Goal: Information Seeking & Learning: Learn about a topic

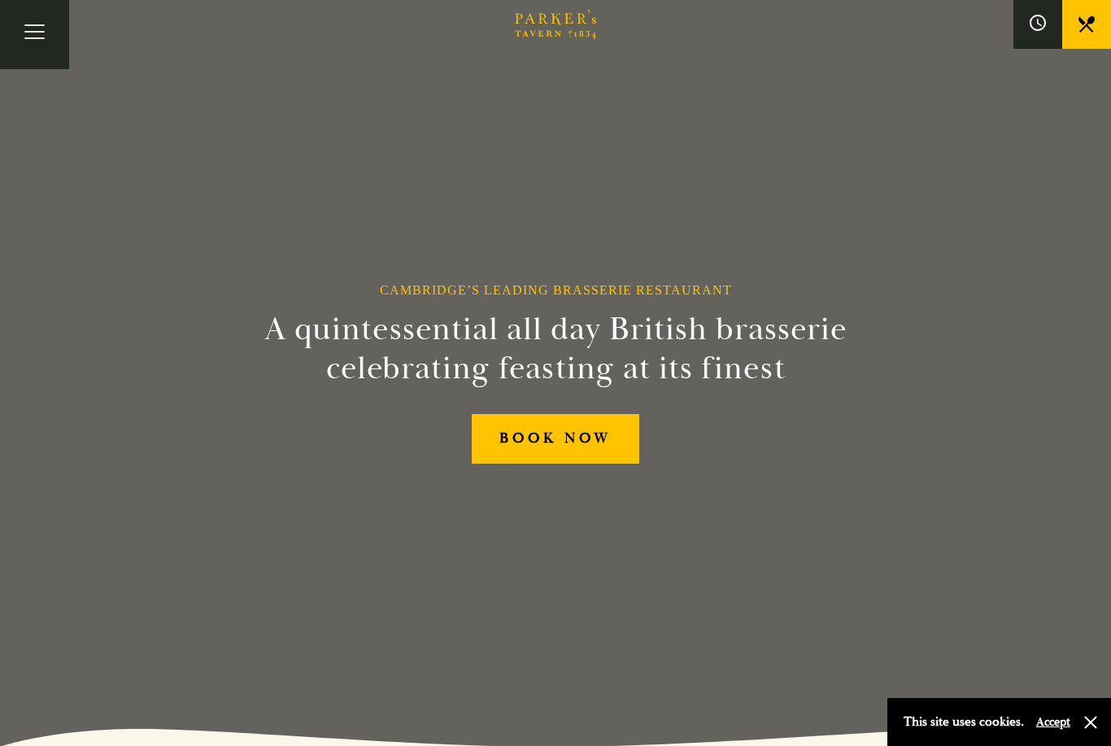
click at [1089, 25] on icon at bounding box center [1087, 24] width 16 height 16
click at [22, 38] on button "Toggle navigation" at bounding box center [34, 34] width 69 height 69
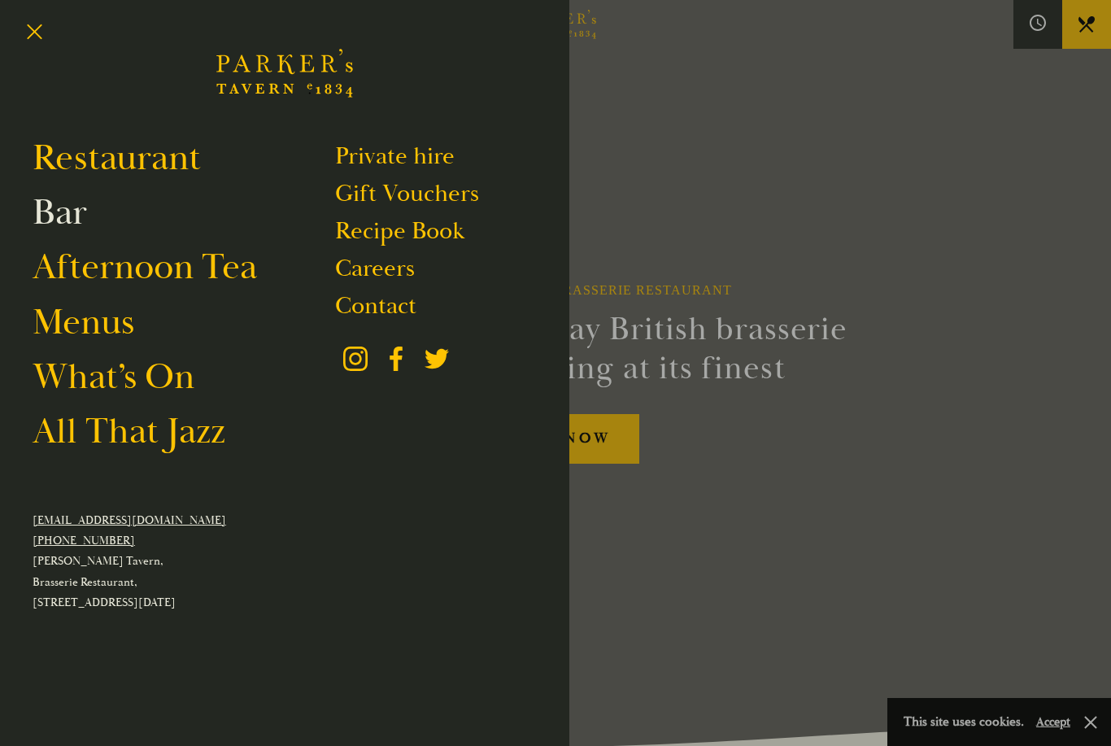
click at [65, 214] on link "Bar" at bounding box center [60, 213] width 55 height 46
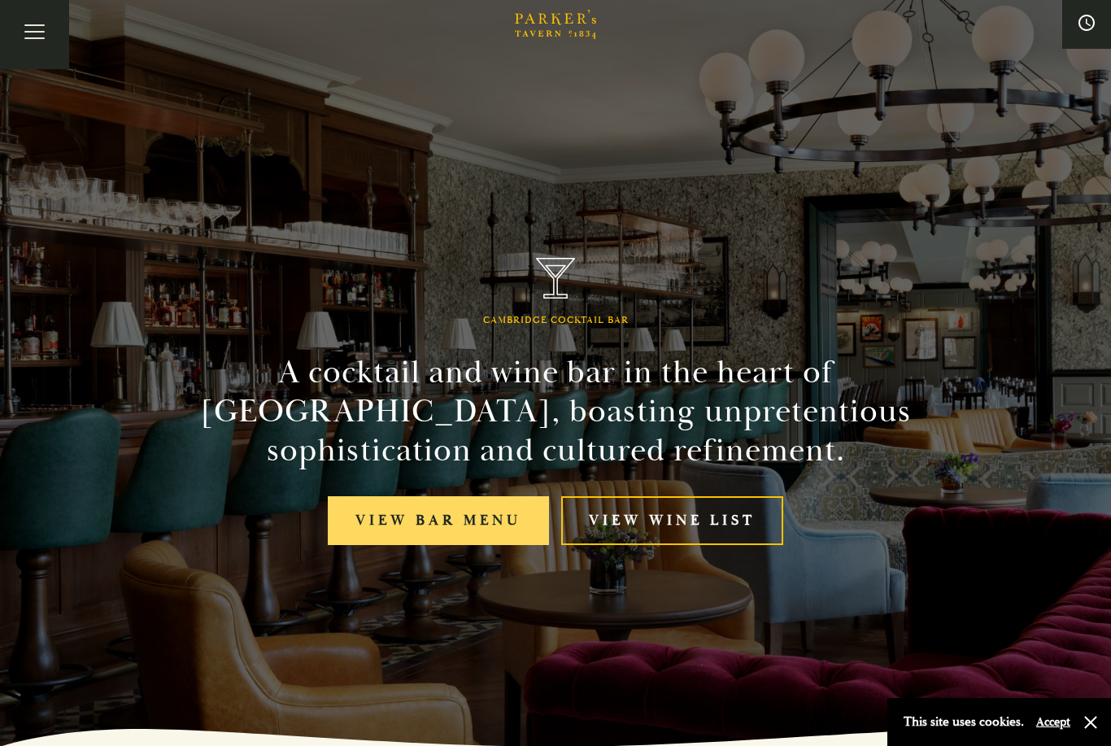
click at [456, 546] on link "View bar menu" at bounding box center [438, 521] width 221 height 50
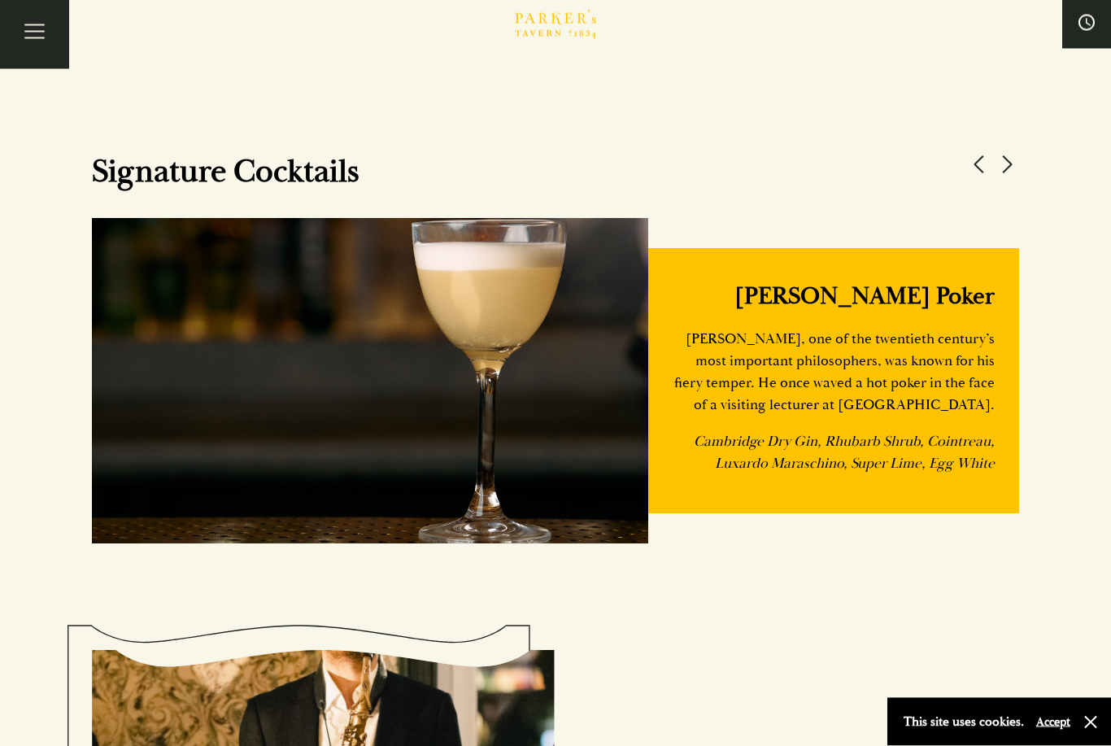
scroll to position [1522, 0]
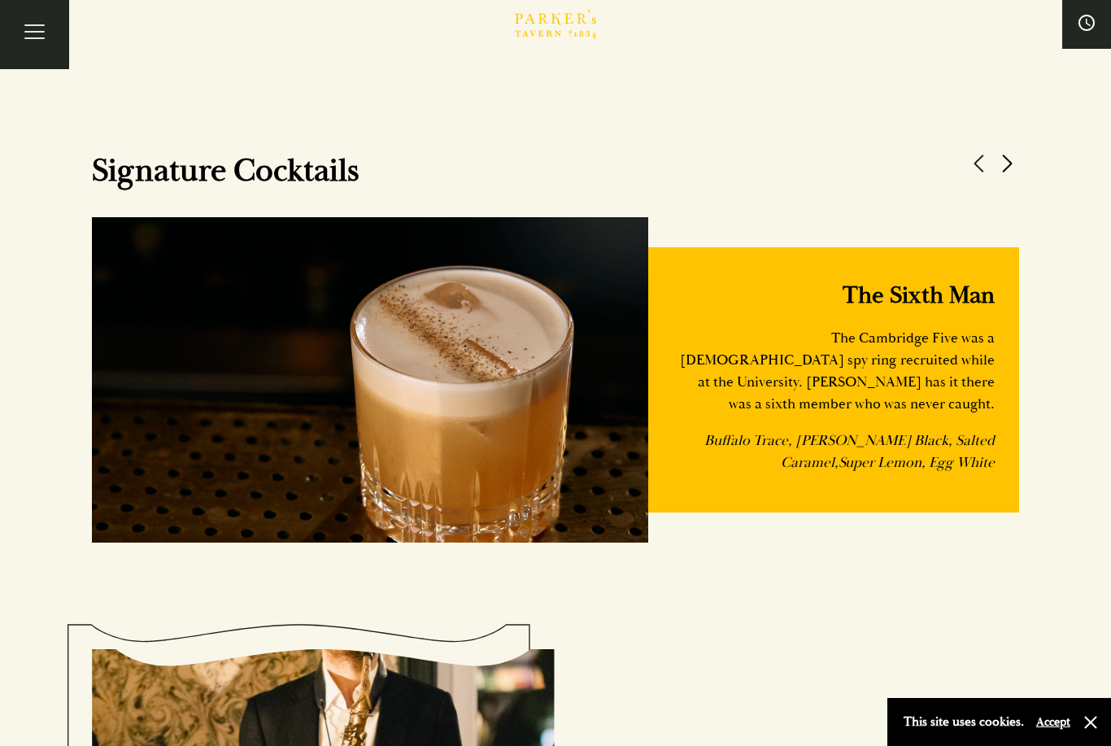
click at [1008, 176] on button at bounding box center [1007, 163] width 24 height 24
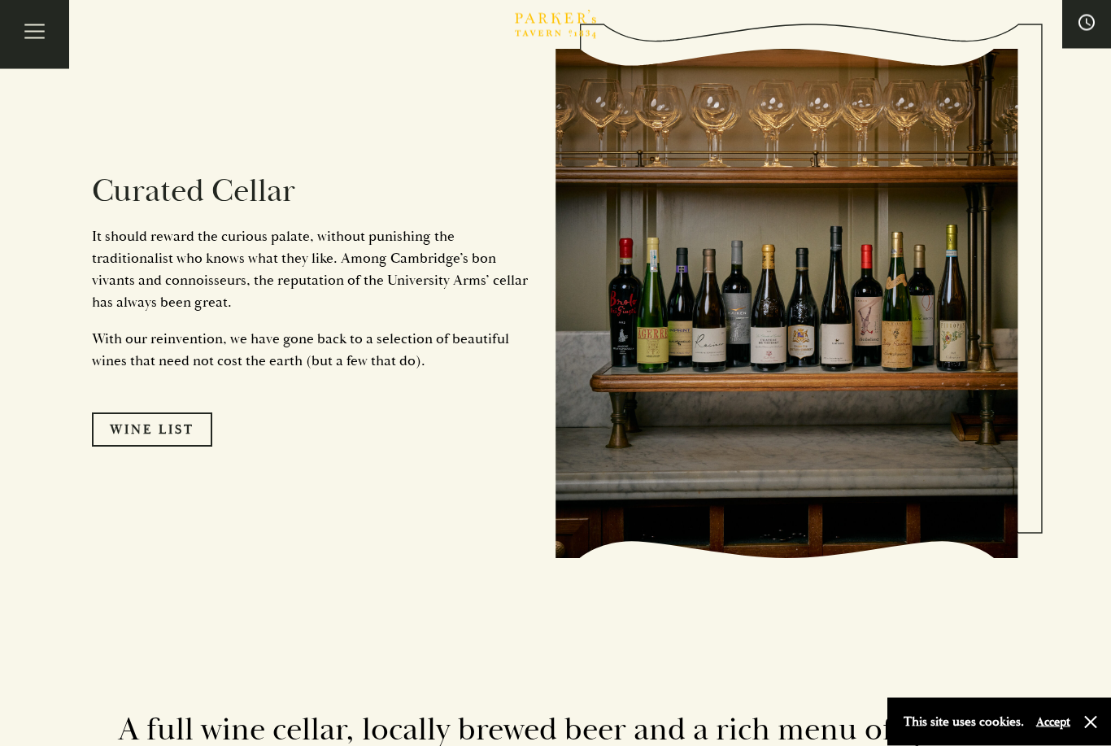
scroll to position [2773, 0]
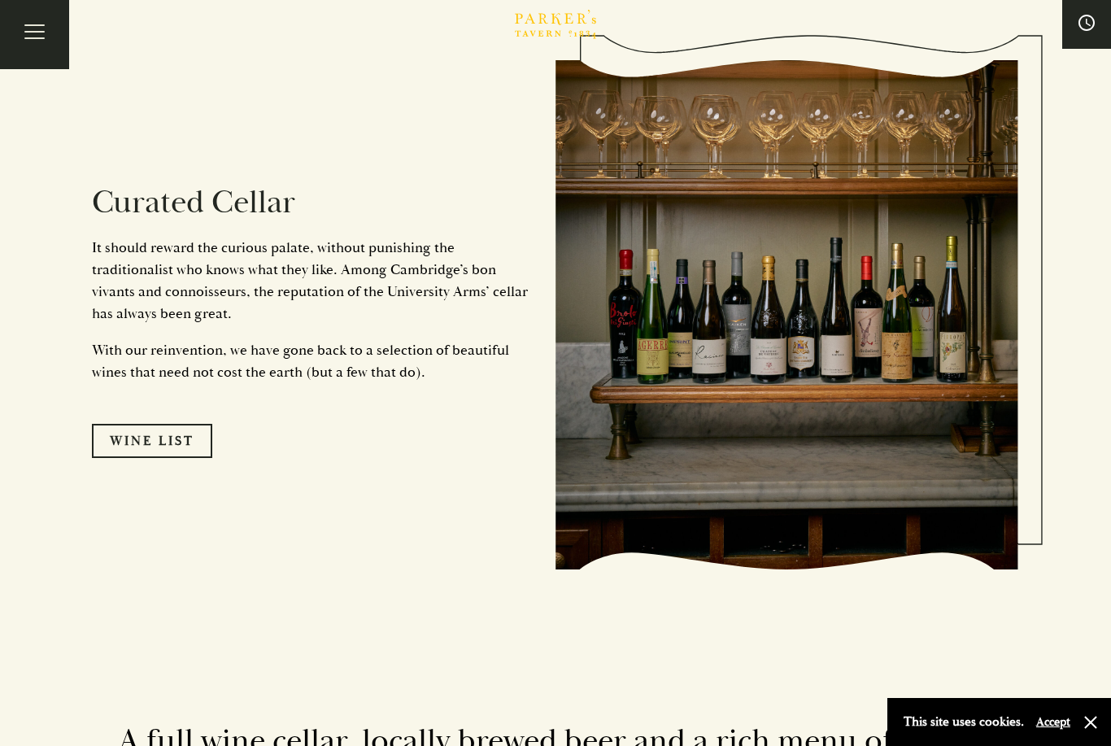
click at [183, 458] on link "Wine List" at bounding box center [152, 441] width 120 height 34
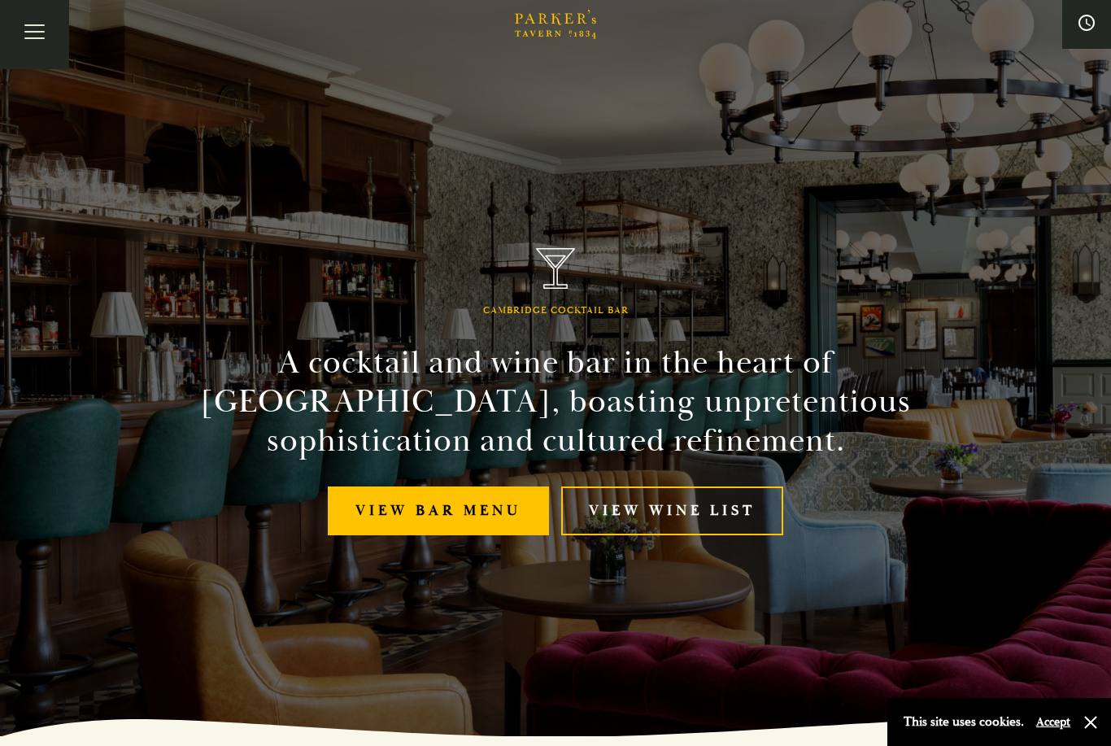
scroll to position [0, 0]
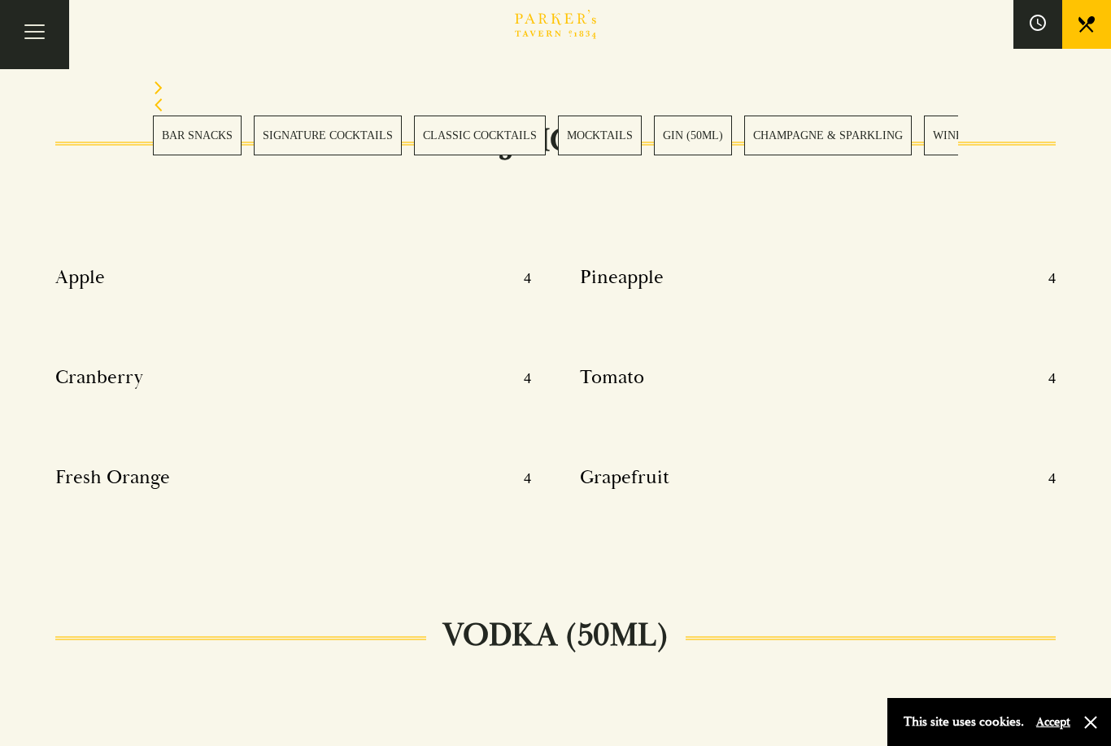
scroll to position [9846, 0]
click at [695, 135] on link "GIN (50ML)" at bounding box center [693, 136] width 78 height 40
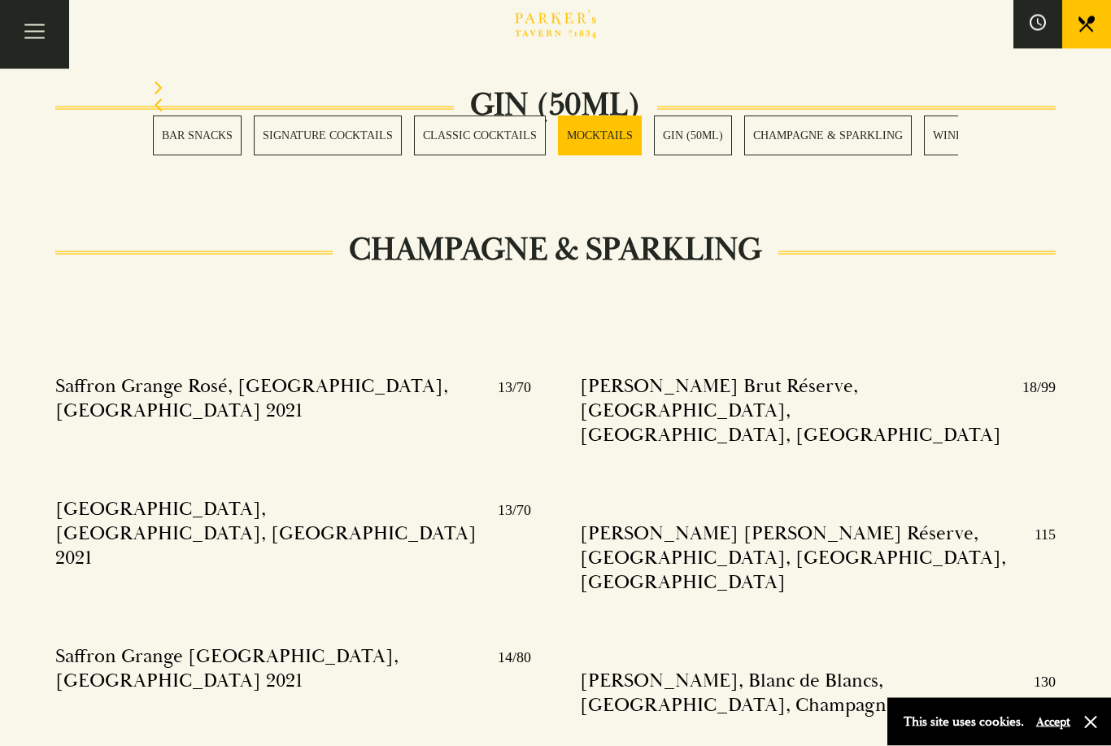
scroll to position [3243, 0]
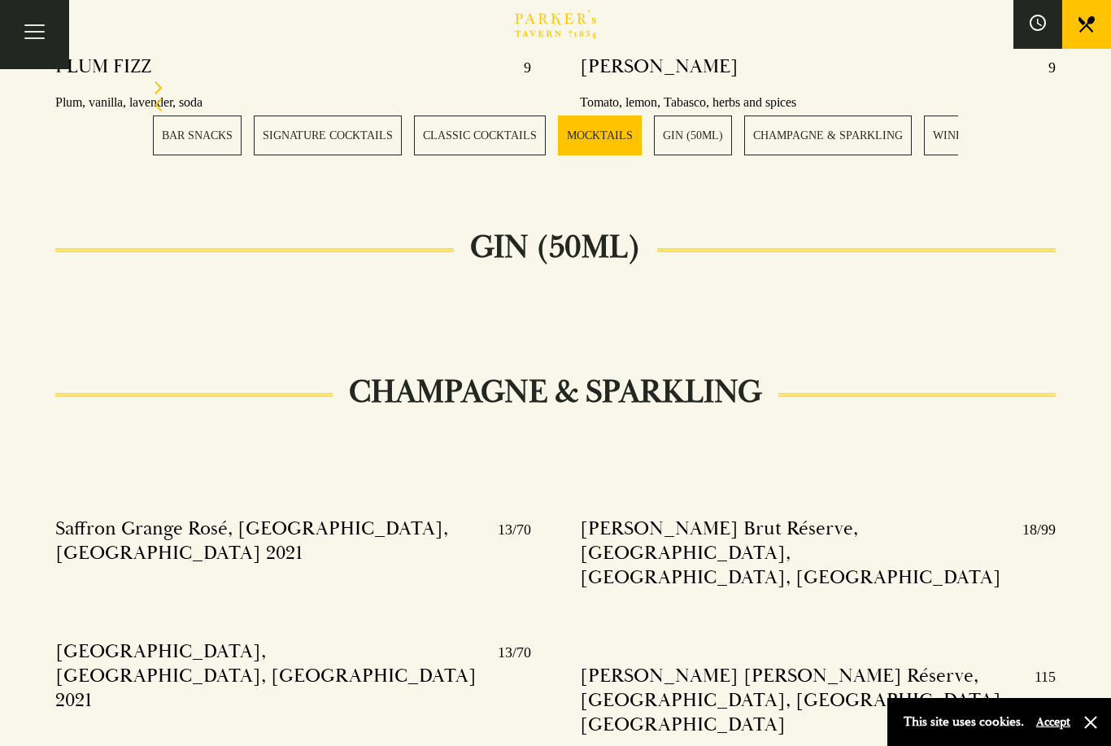
click at [584, 233] on h2 "GIN (50ml)" at bounding box center [555, 247] width 203 height 39
click at [597, 228] on h2 "GIN (50ml)" at bounding box center [555, 247] width 203 height 39
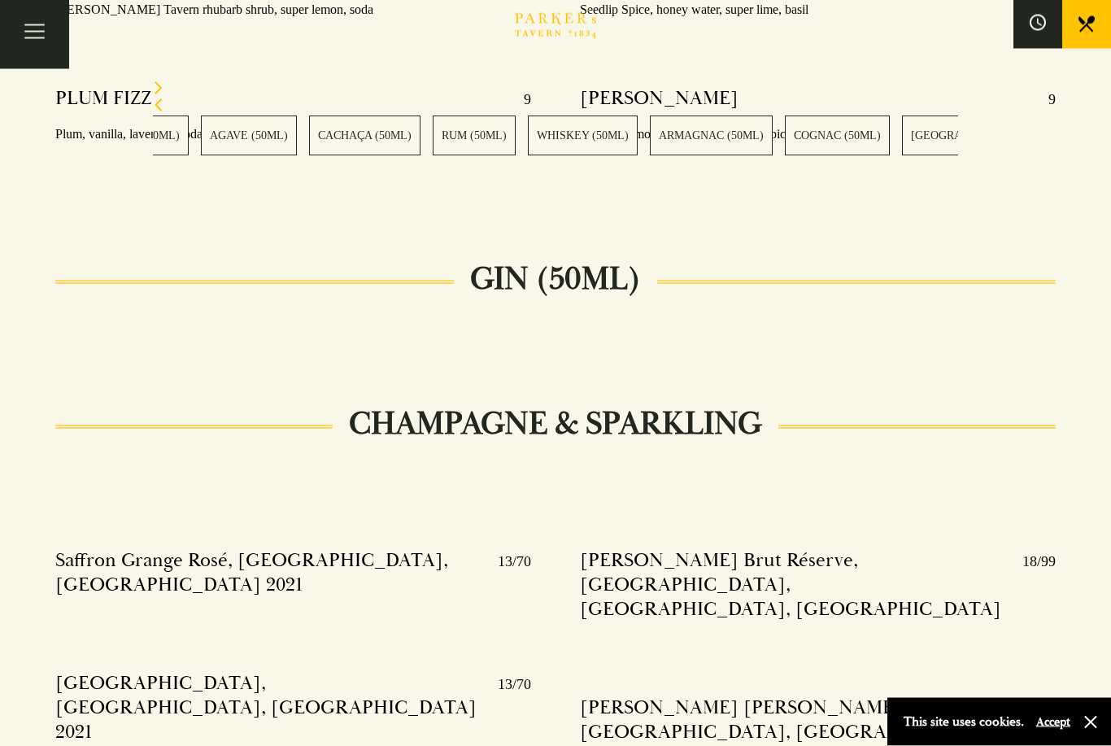
scroll to position [3204, 0]
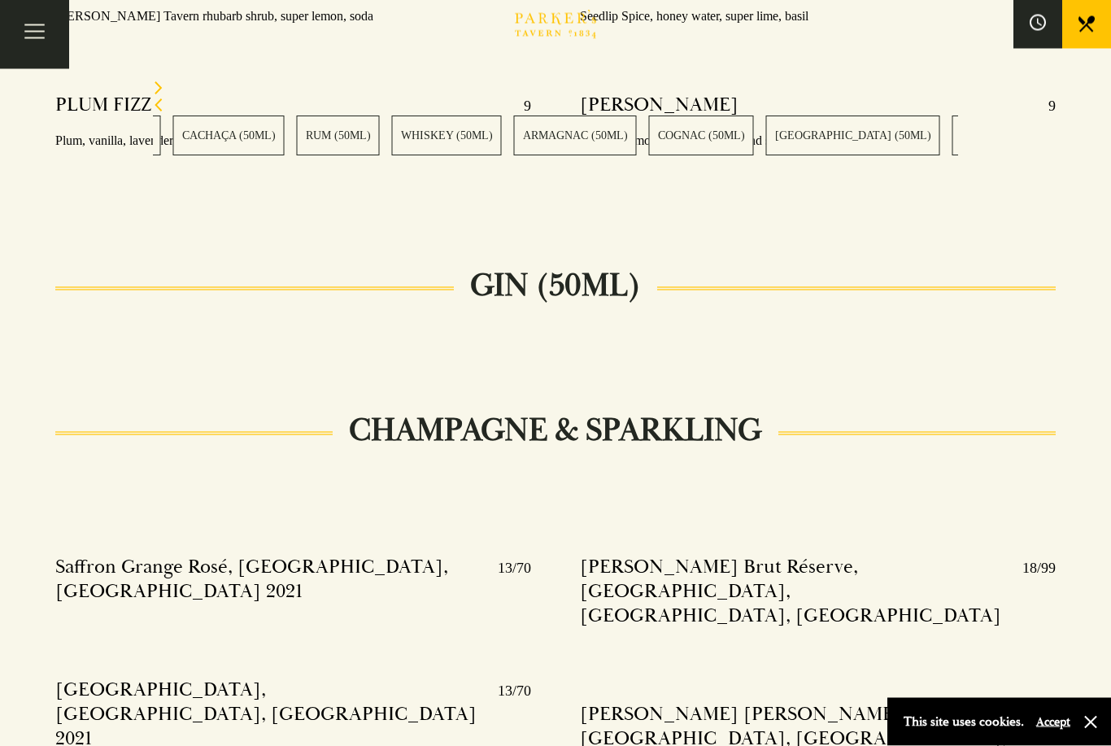
click at [805, 143] on link "CALVADOS (50ML)" at bounding box center [853, 136] width 174 height 40
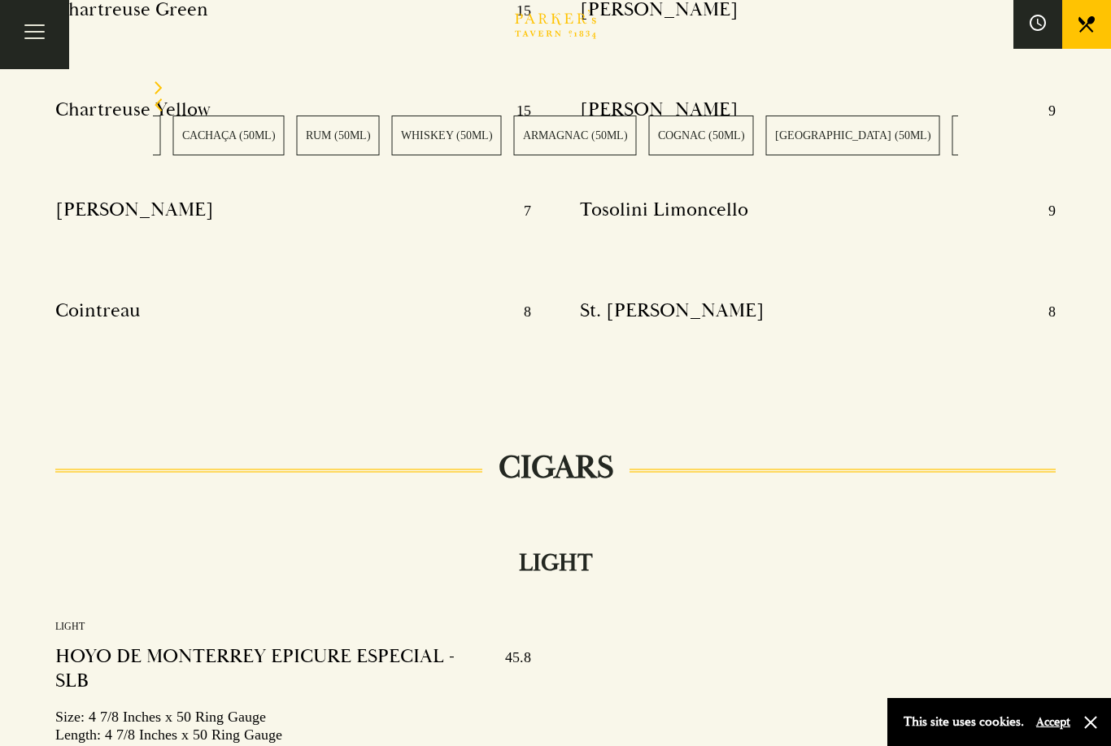
scroll to position [20781, 0]
click at [553, 142] on link "VODKA (50ML)" at bounding box center [566, 136] width 98 height 40
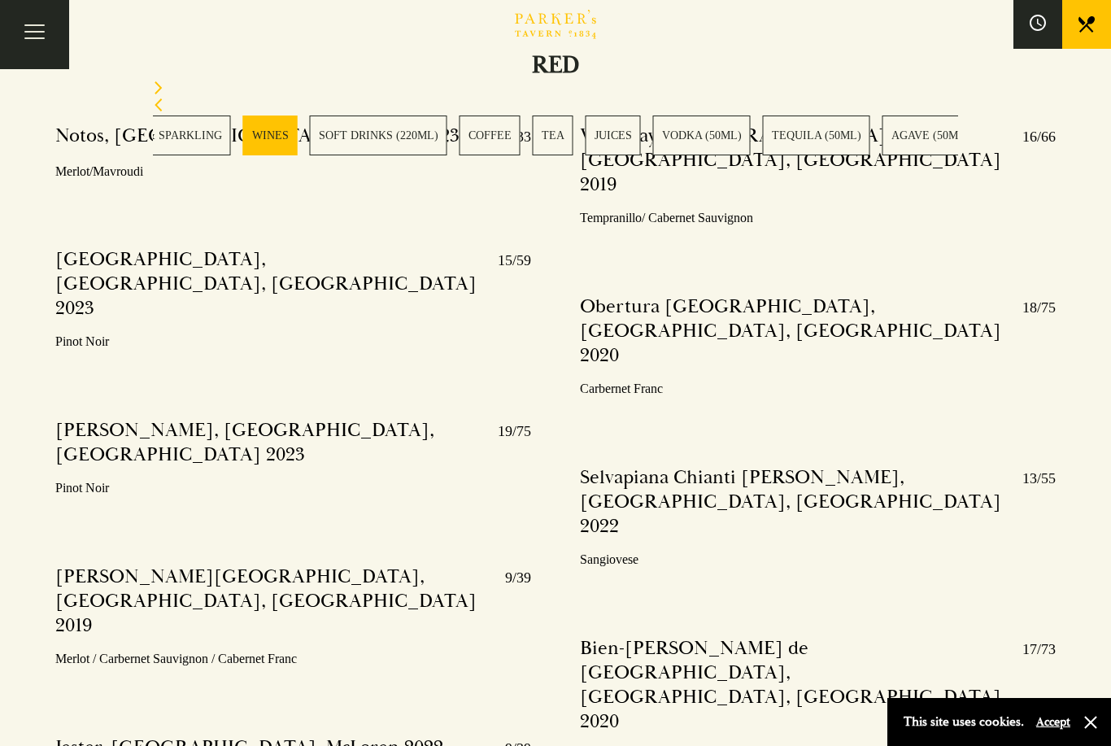
scroll to position [5572, 0]
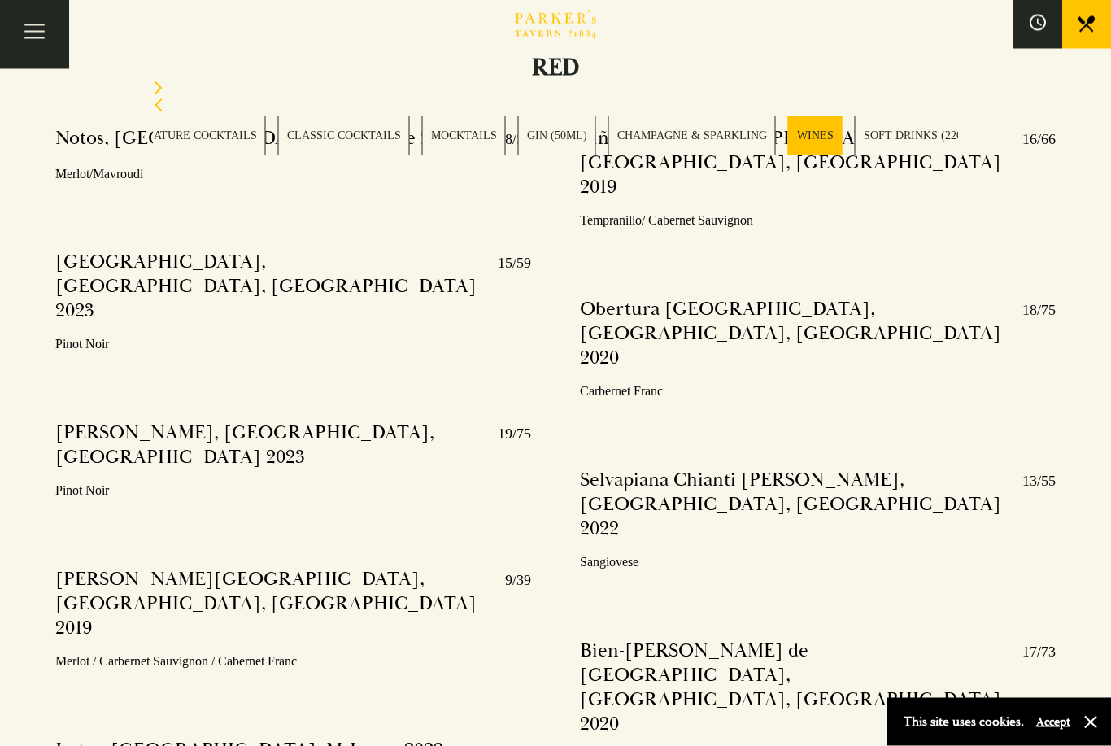
click at [225, 138] on link "SIGNATURE COCKTAILS" at bounding box center [192, 136] width 148 height 40
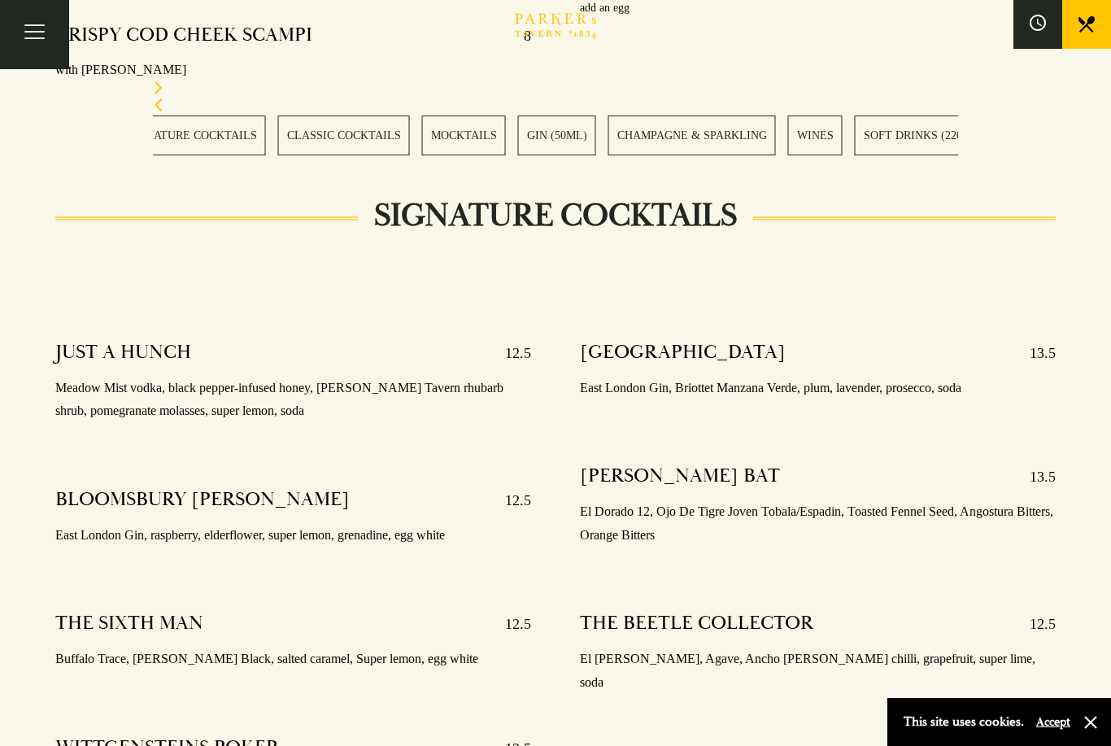
scroll to position [1514, 0]
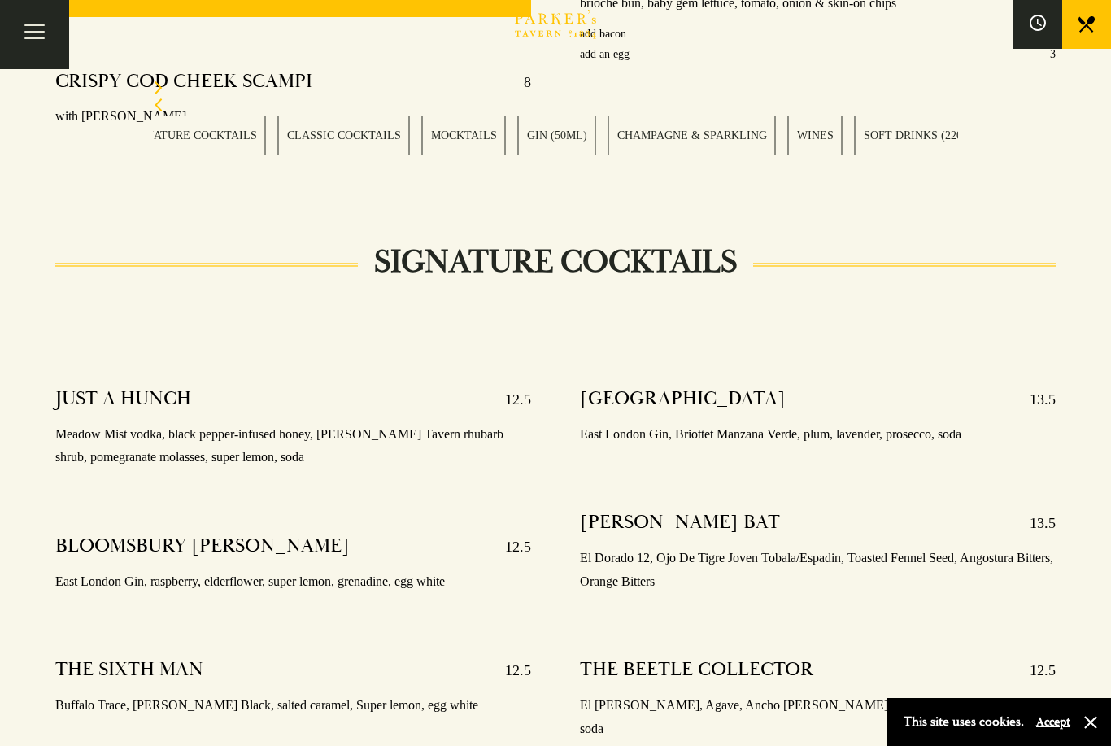
click at [364, 151] on link "CLASSIC COCKTAILS" at bounding box center [344, 136] width 132 height 40
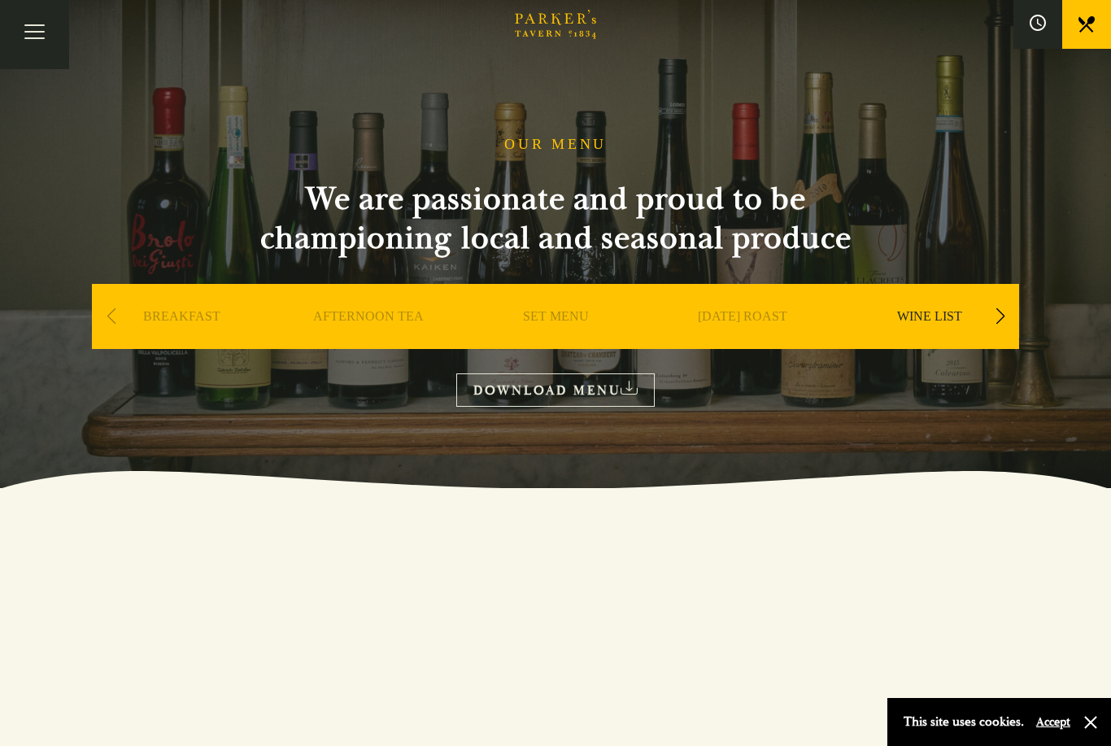
click at [625, 388] on link "DOWNLOAD MENU" at bounding box center [555, 389] width 198 height 33
